Goal: Transaction & Acquisition: Subscribe to service/newsletter

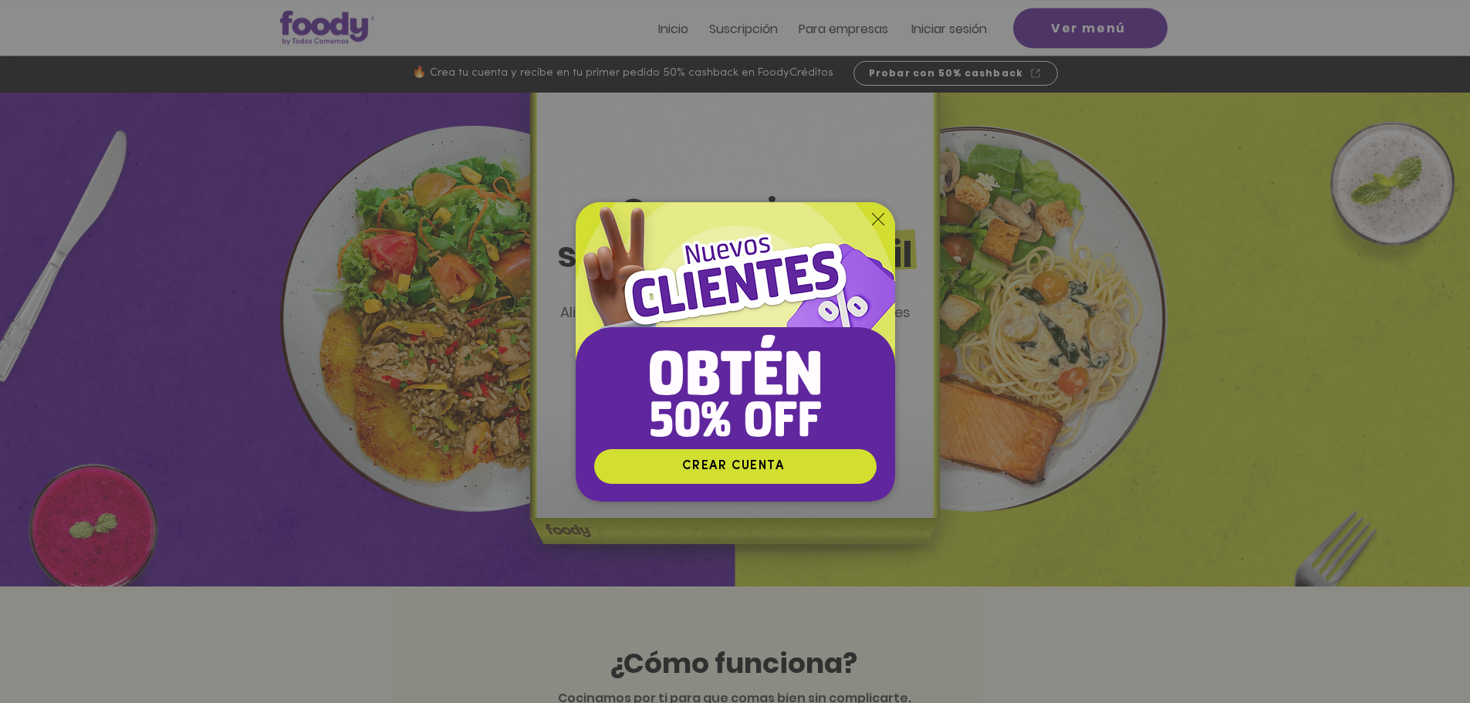
click at [884, 218] on img "Nuevos suscriptores 50% off" at bounding box center [736, 325] width 320 height 246
click at [877, 218] on icon "Volver al sitio" at bounding box center [878, 219] width 12 height 12
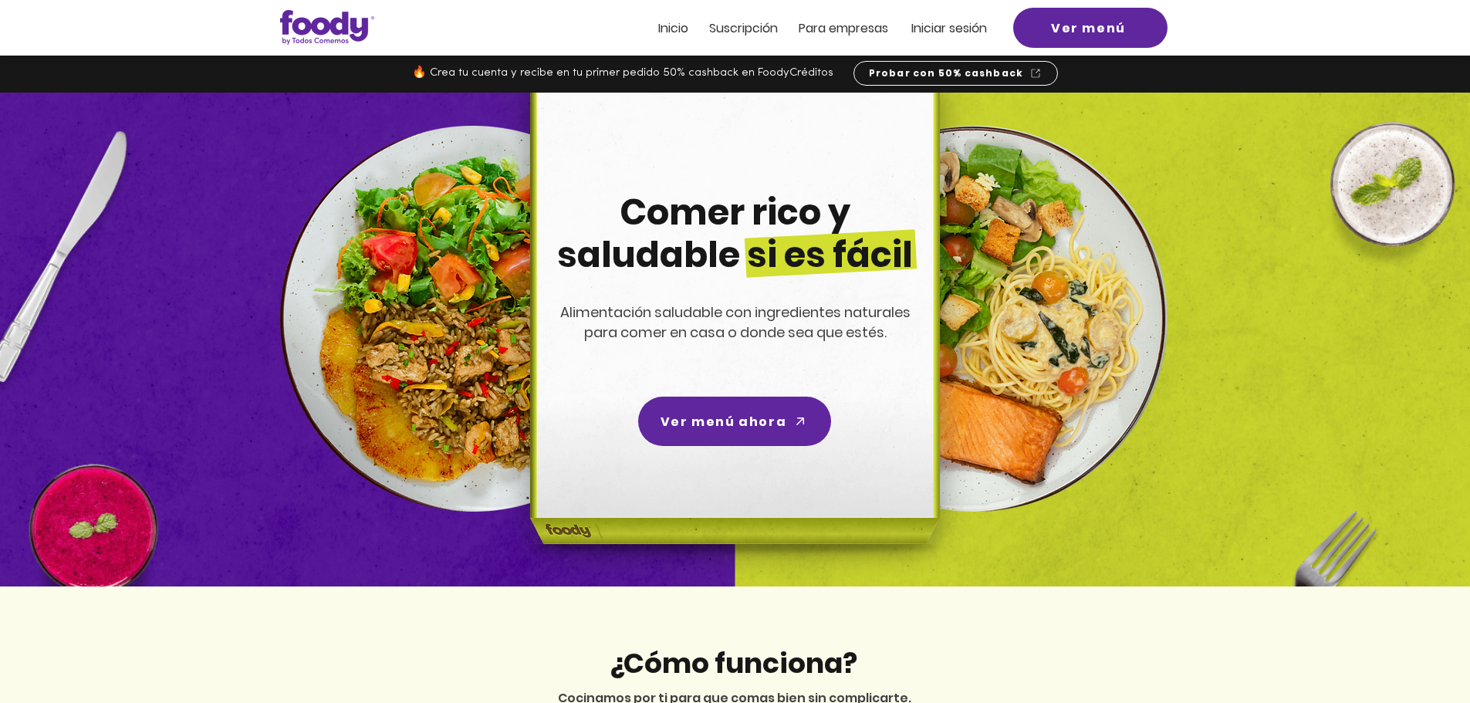
click at [735, 29] on span "Suscripción" at bounding box center [743, 28] width 69 height 18
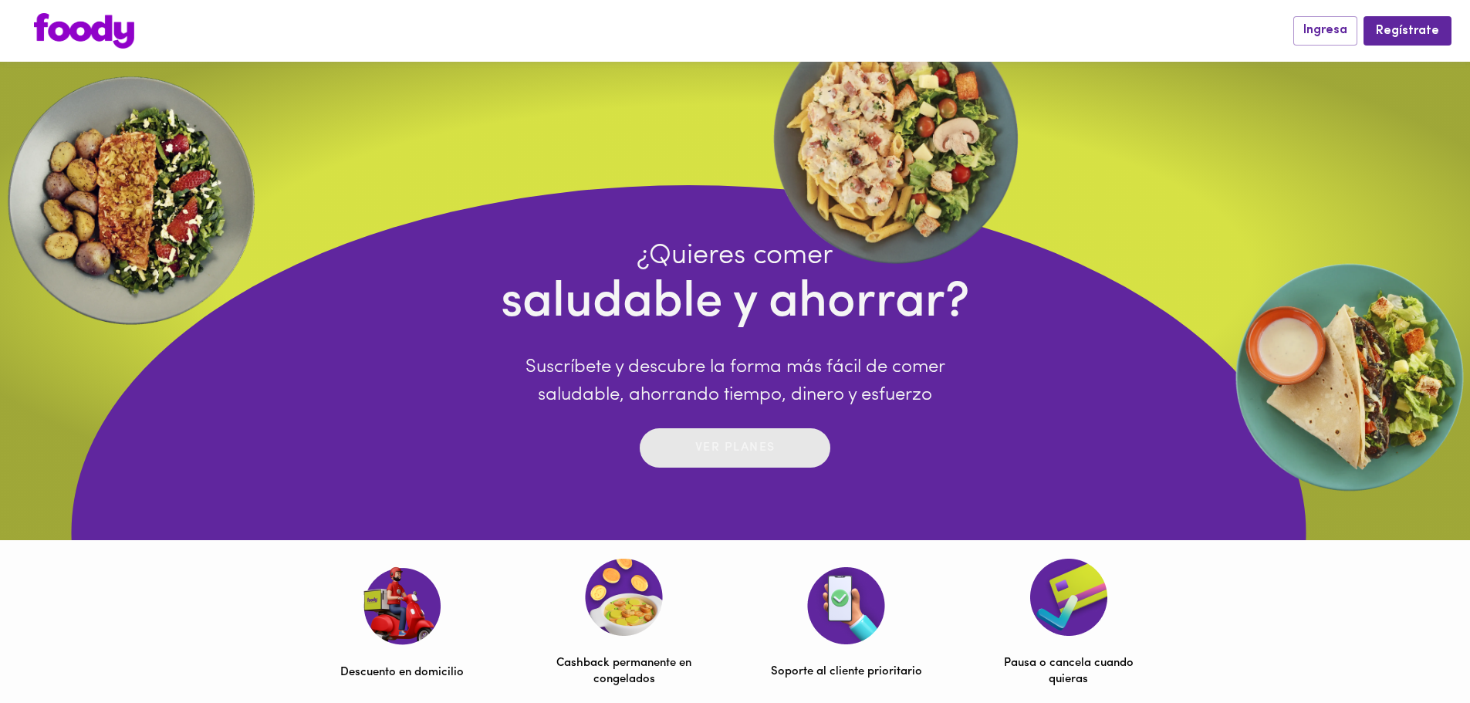
click at [715, 443] on p "Ver planes" at bounding box center [735, 448] width 80 height 18
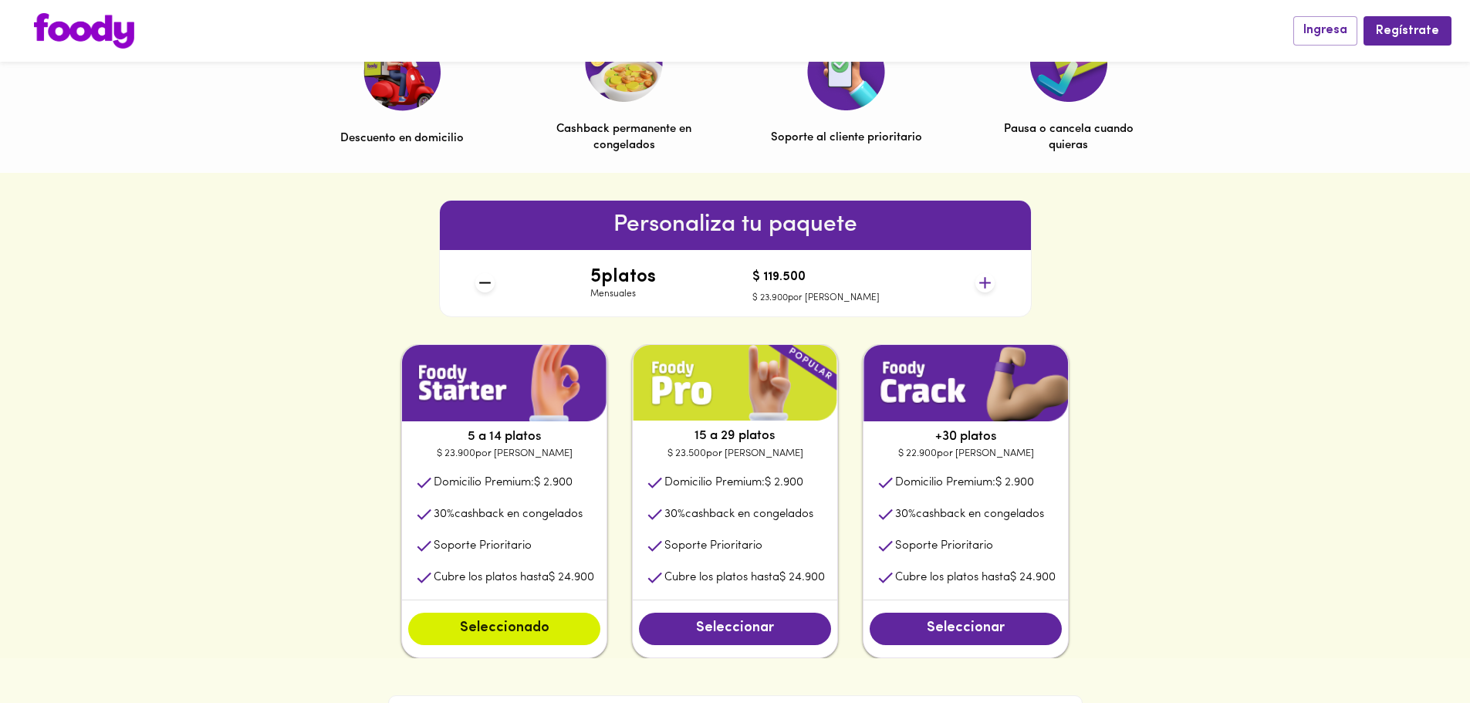
scroll to position [540, 0]
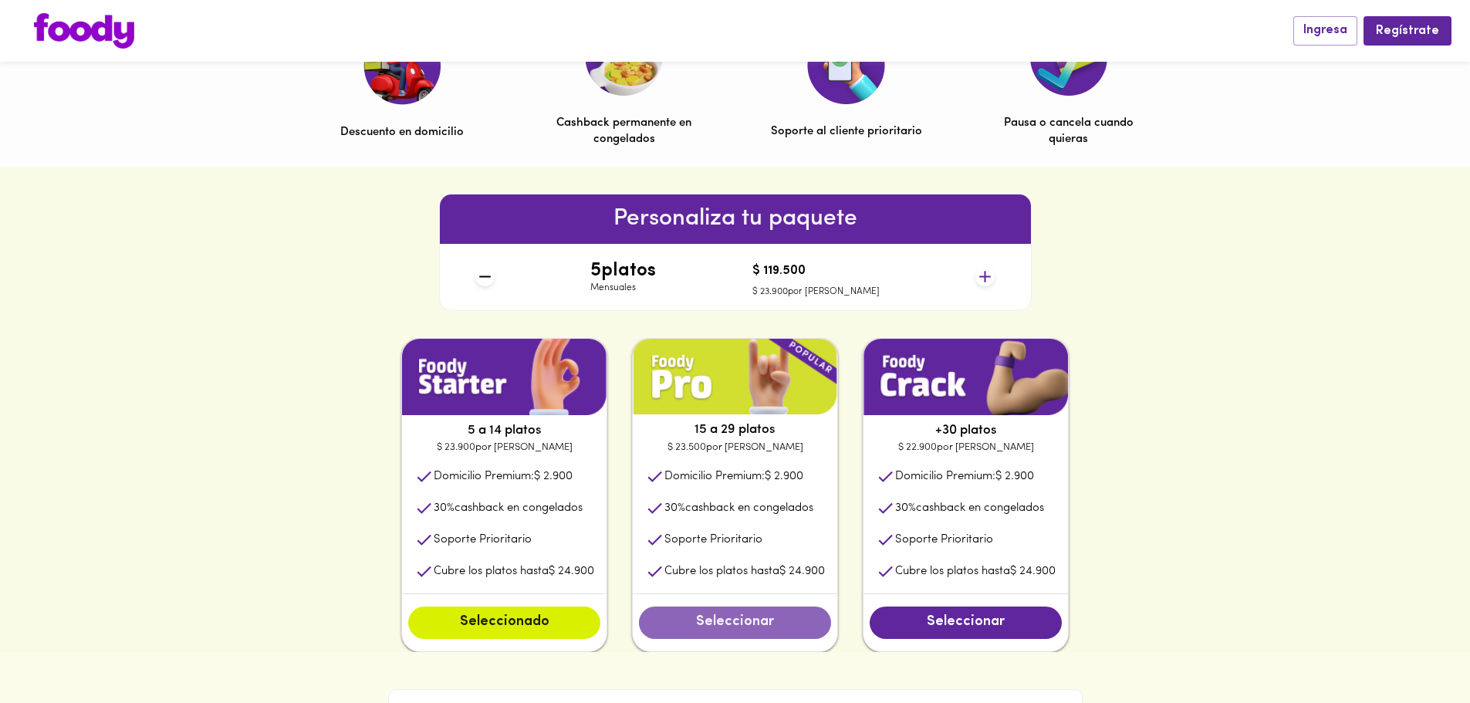
click at [760, 637] on button "Seleccionar" at bounding box center [735, 623] width 192 height 32
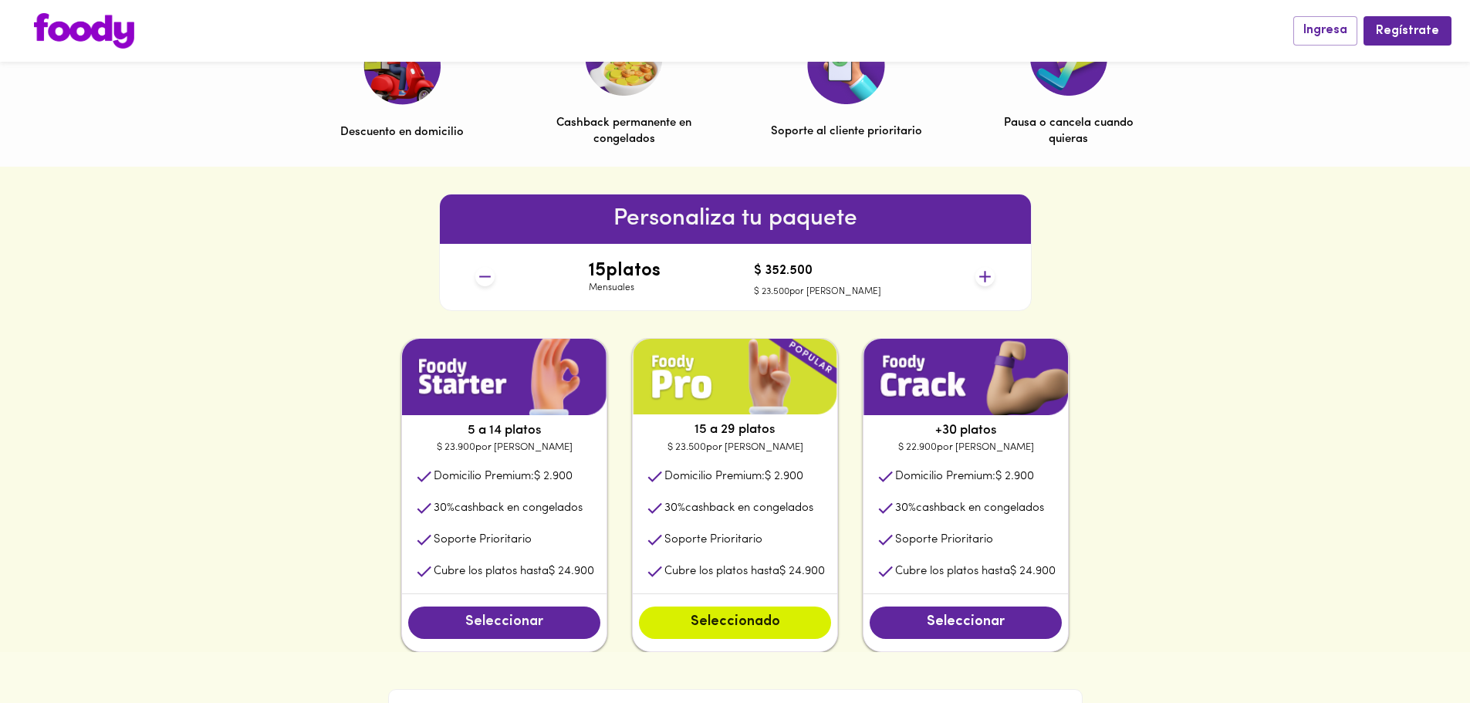
click at [539, 631] on span "Seleccionar" at bounding box center [504, 622] width 161 height 17
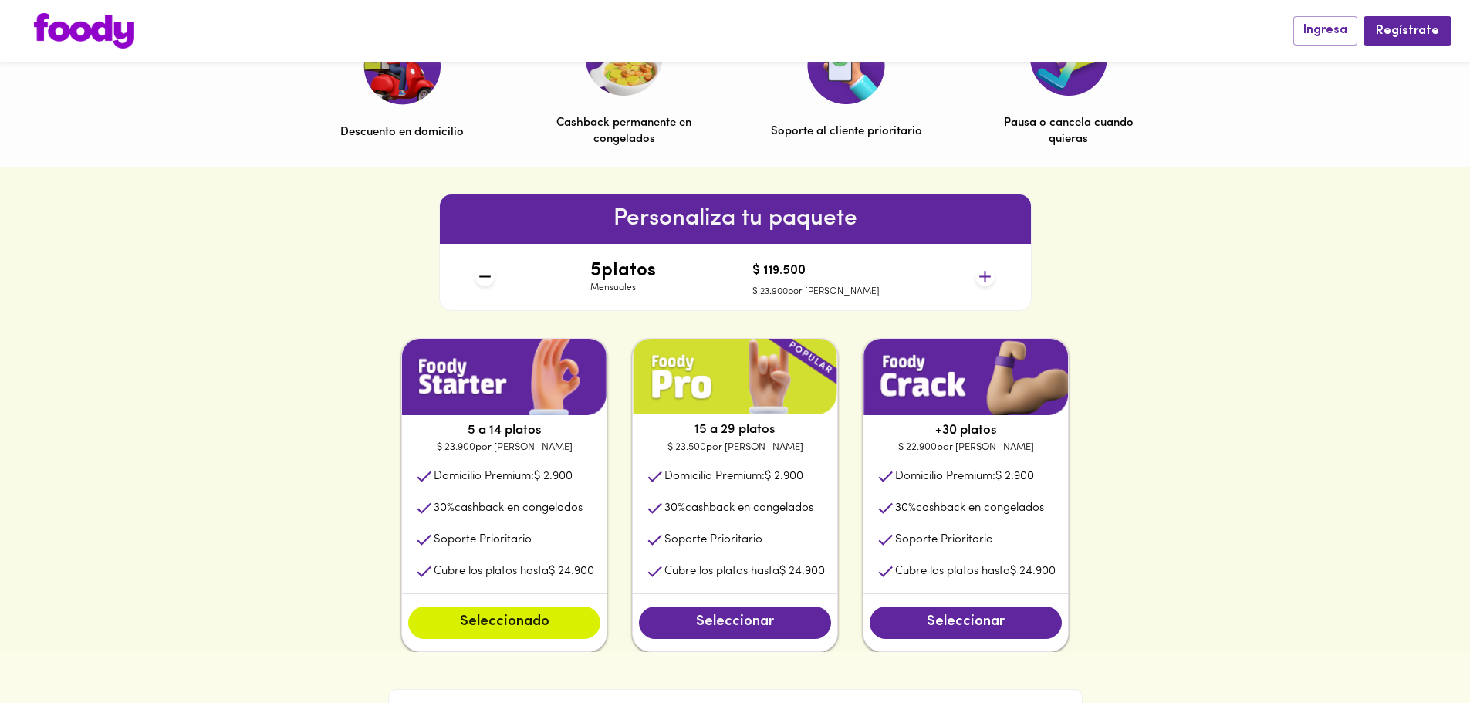
click at [700, 626] on span "Seleccionar" at bounding box center [734, 622] width 161 height 17
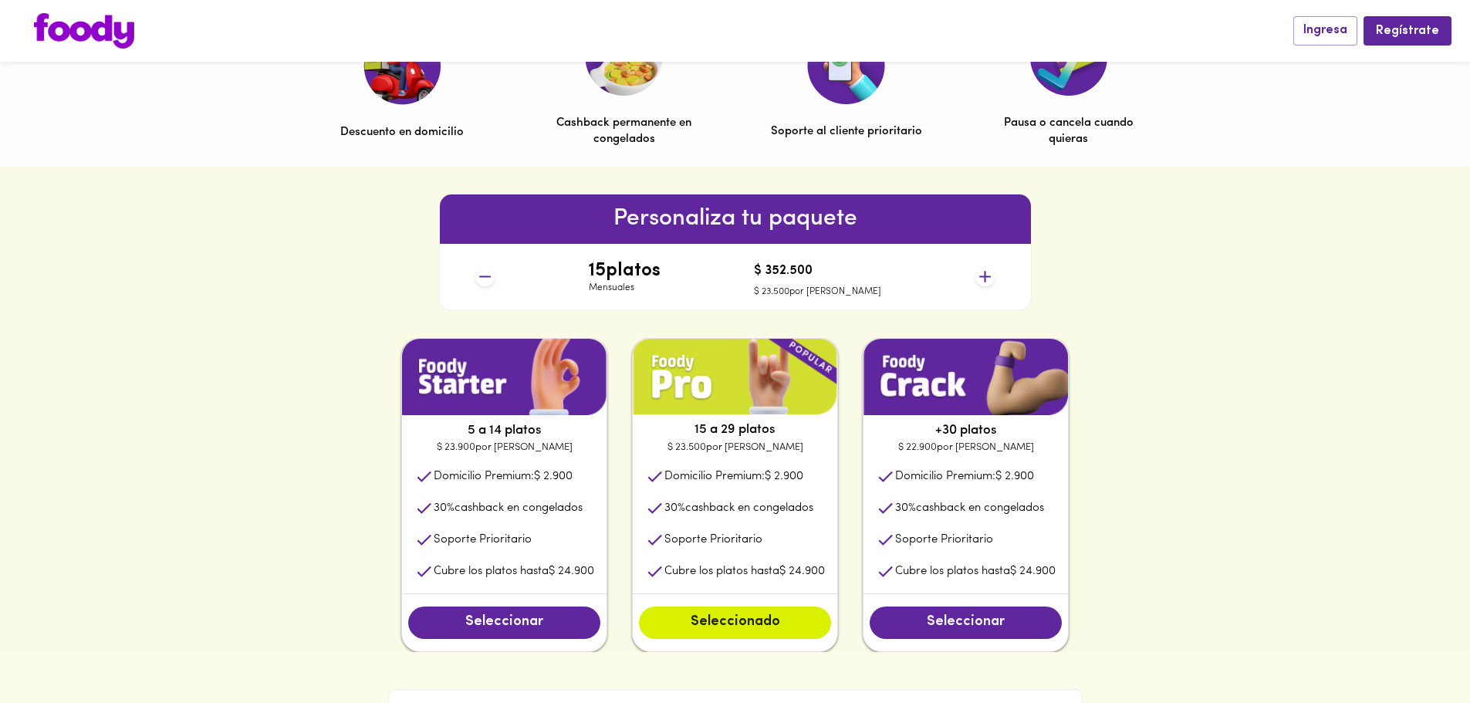
click at [979, 623] on span "Seleccionar" at bounding box center [965, 622] width 161 height 17
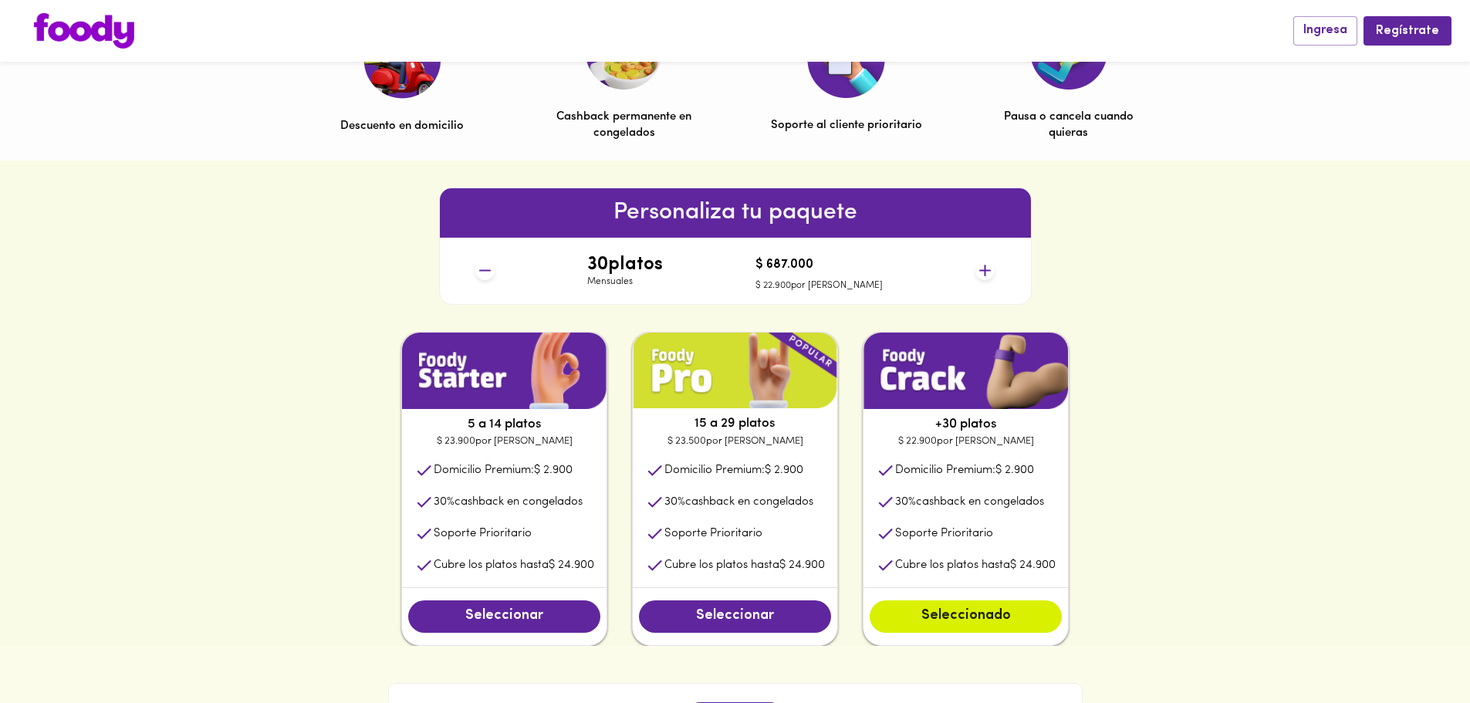
scroll to position [772, 0]
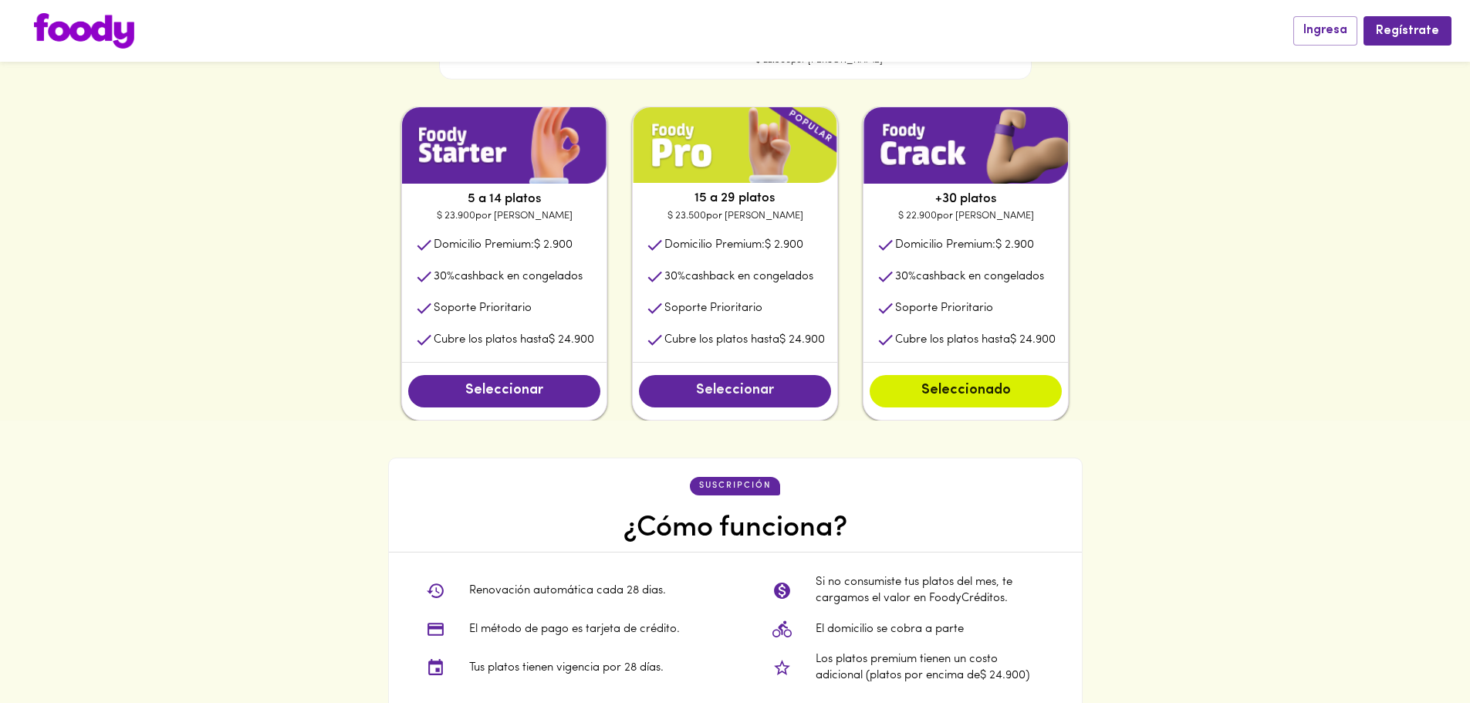
click at [753, 400] on span "Seleccionar" at bounding box center [734, 391] width 161 height 17
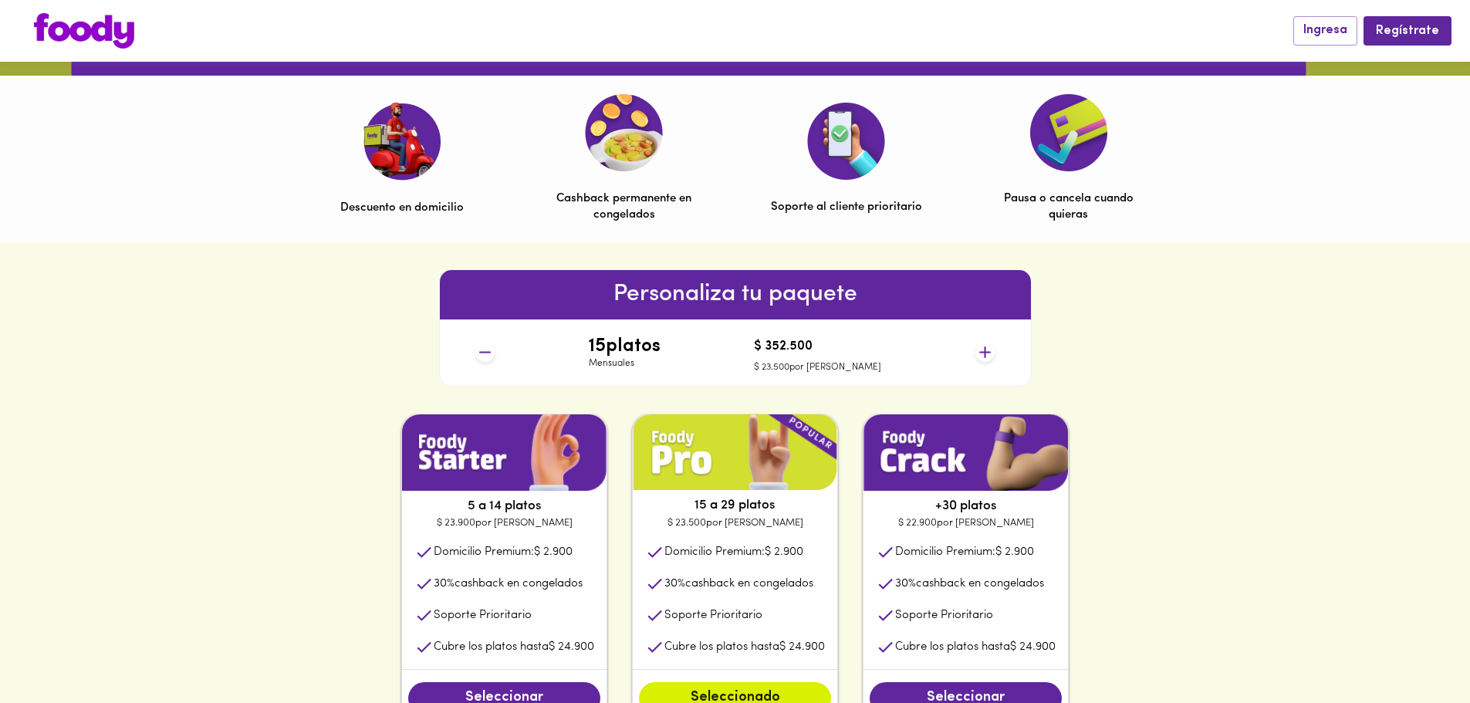
scroll to position [309, 0]
